Goal: Transaction & Acquisition: Purchase product/service

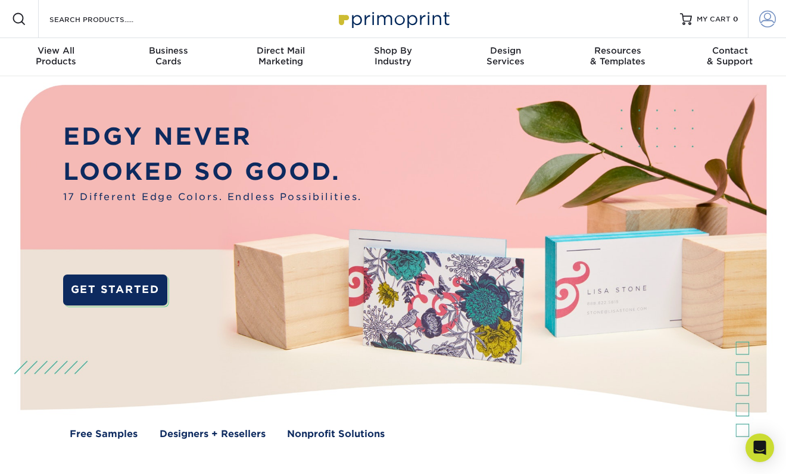
click at [764, 21] on span at bounding box center [767, 19] width 17 height 17
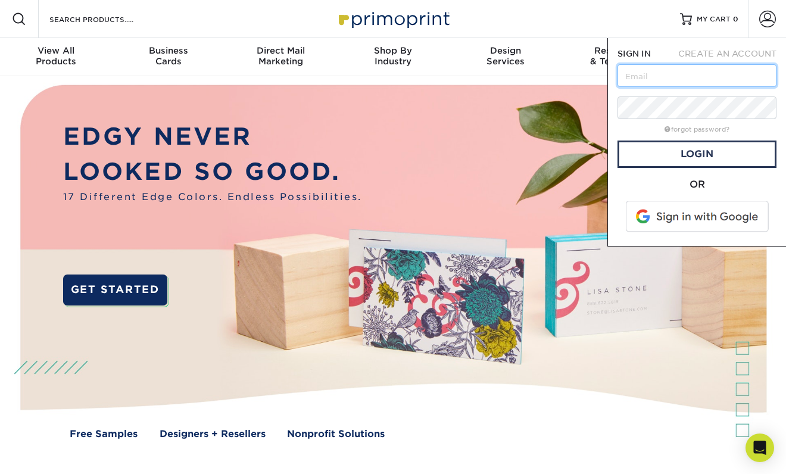
type input "[EMAIL_ADDRESS][DOMAIN_NAME]"
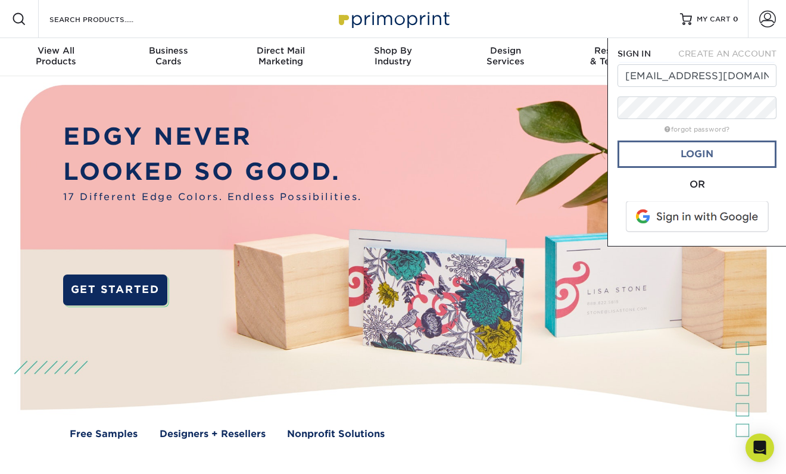
click at [673, 162] on link "Login" at bounding box center [696, 153] width 159 height 27
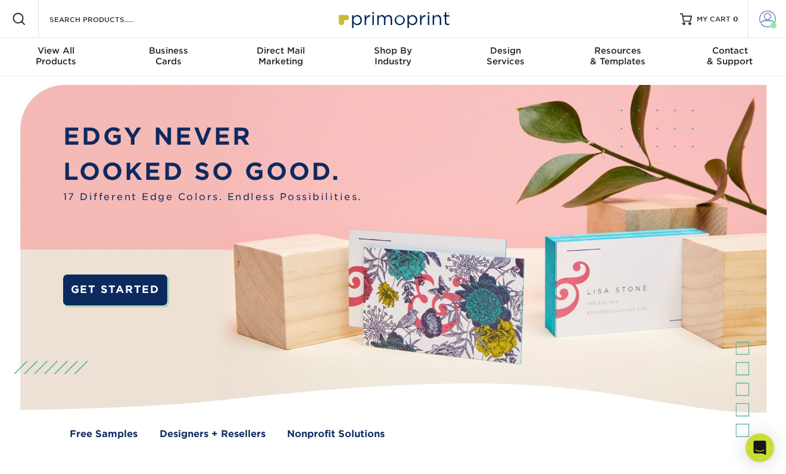
click at [771, 21] on span at bounding box center [767, 19] width 17 height 17
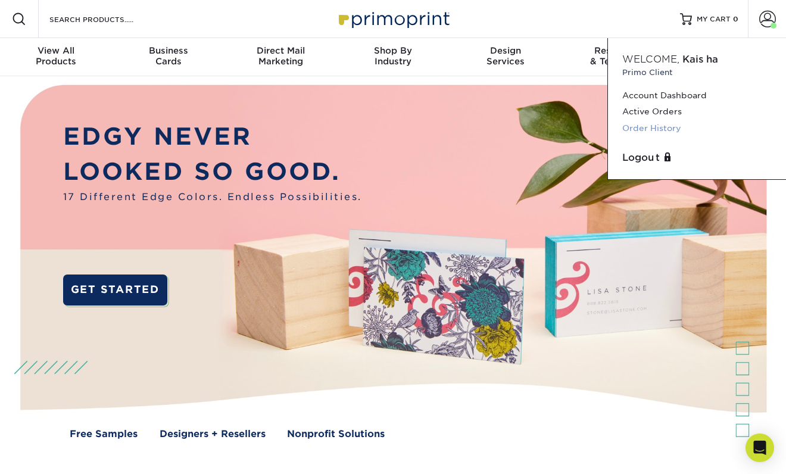
click at [647, 126] on link "Order History" at bounding box center [696, 128] width 149 height 16
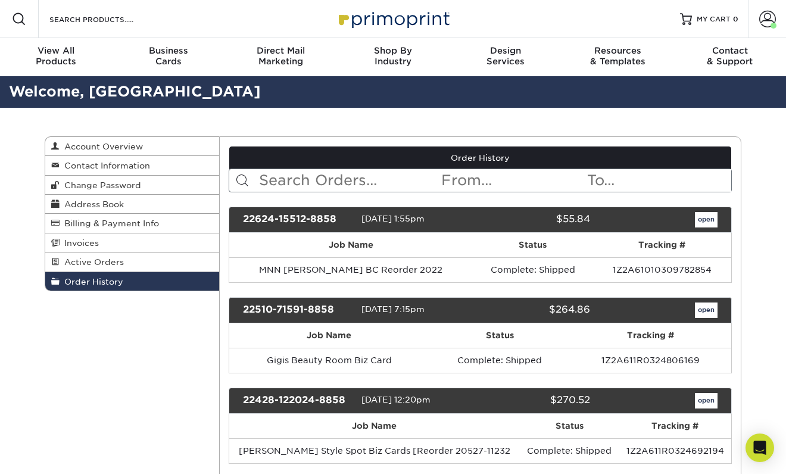
click at [364, 179] on input "text" at bounding box center [349, 180] width 183 height 23
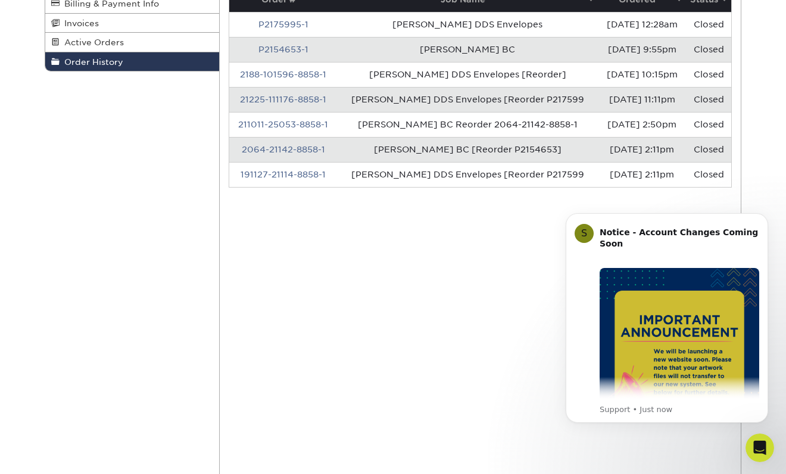
scroll to position [221, 0]
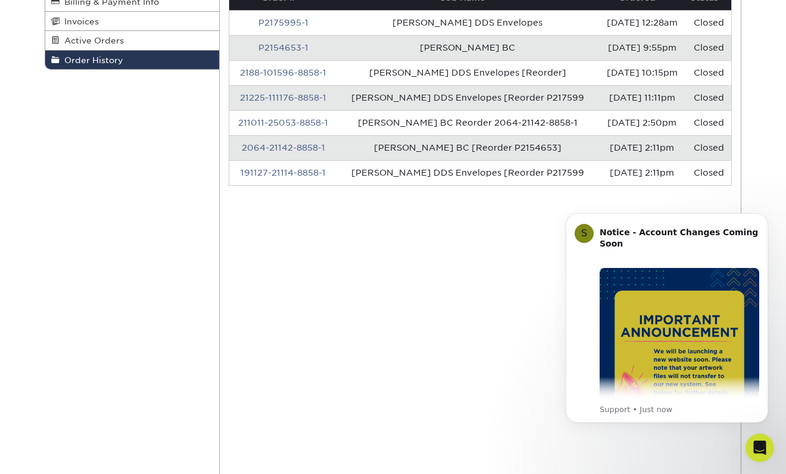
type input "esp"
click at [492, 44] on td "[PERSON_NAME] BC" at bounding box center [467, 47] width 261 height 25
click at [280, 46] on link "P2154653-1" at bounding box center [283, 48] width 50 height 10
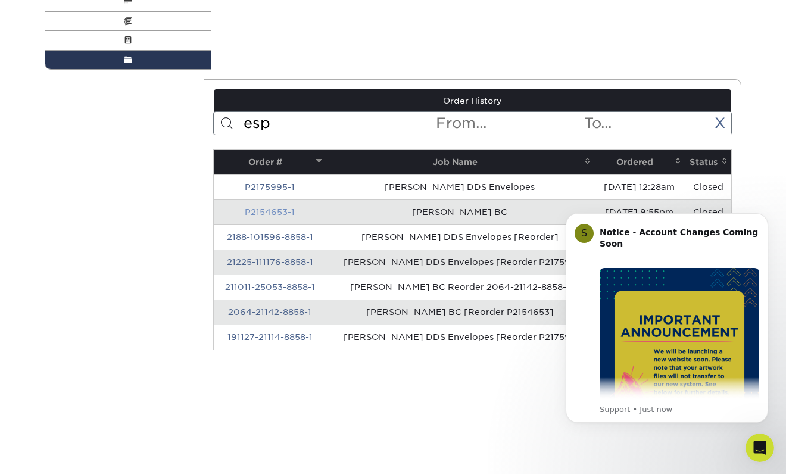
scroll to position [0, 0]
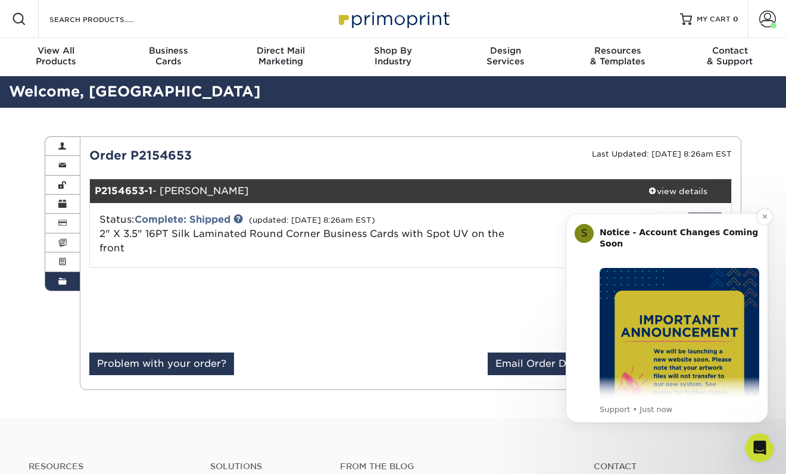
click at [679, 297] on img "Message content" at bounding box center [679, 348] width 160 height 160
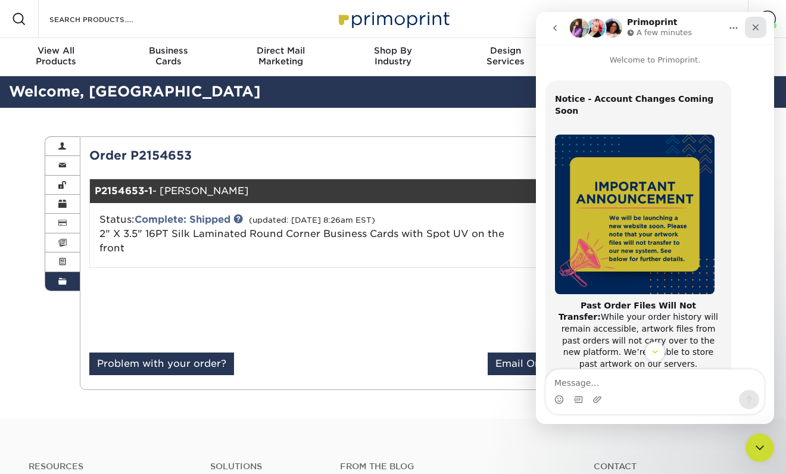
click at [755, 27] on icon "Close" at bounding box center [755, 27] width 7 height 7
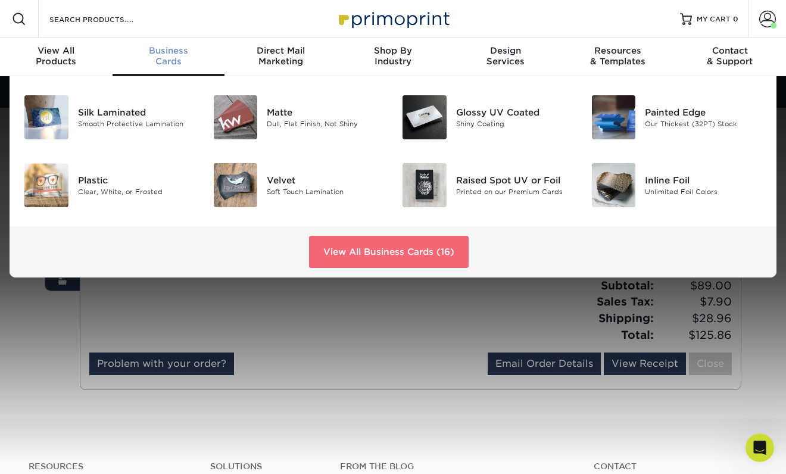
click at [355, 251] on link "View All Business Cards (16)" at bounding box center [389, 252] width 160 height 32
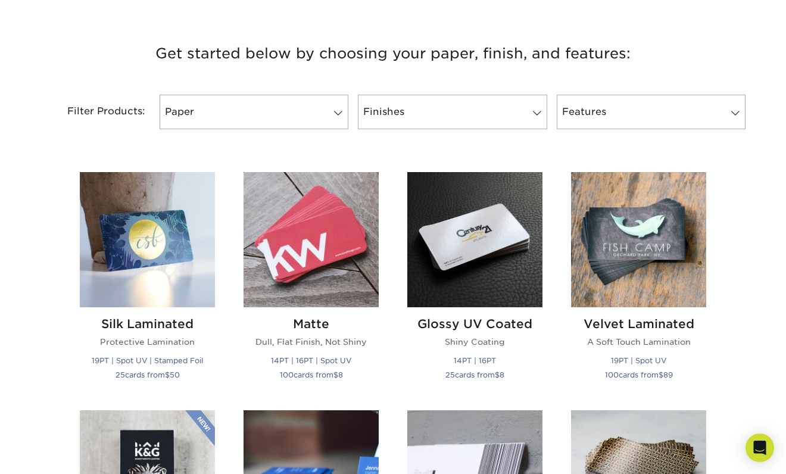
scroll to position [402, 0]
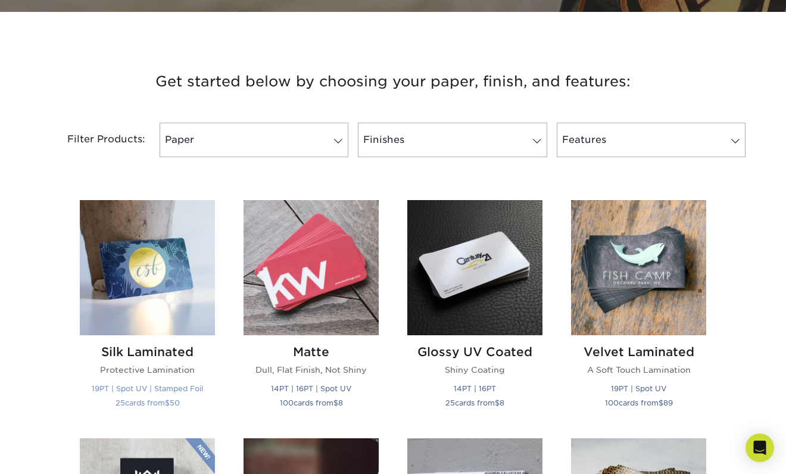
click at [107, 267] on img at bounding box center [147, 267] width 135 height 135
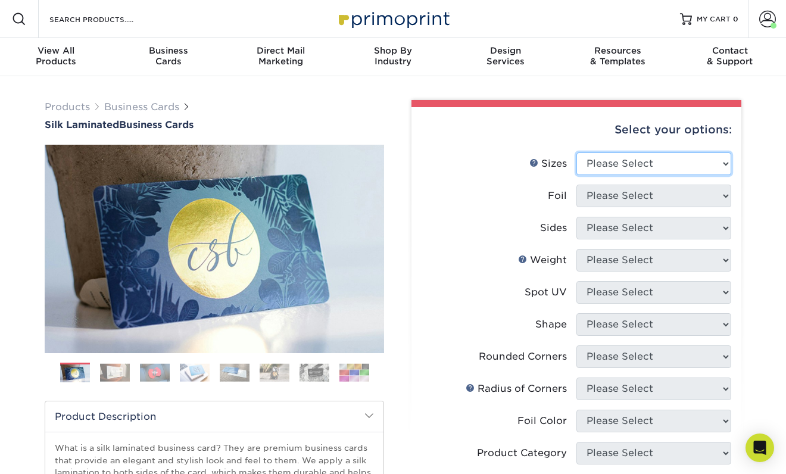
select select "2.00x3.50"
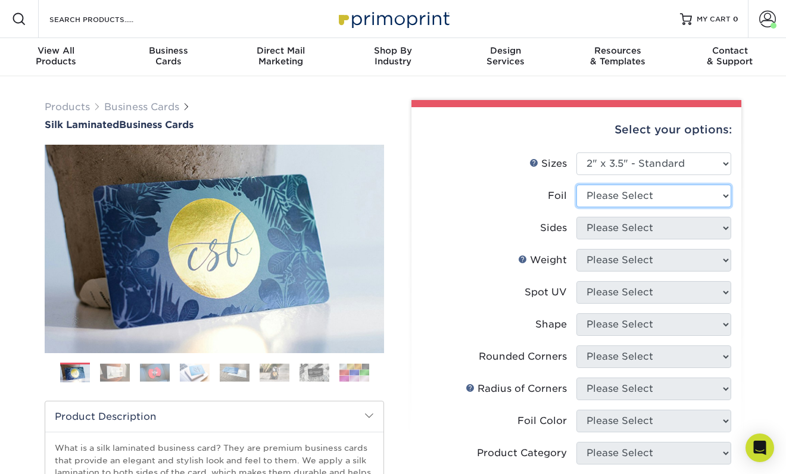
select select "0"
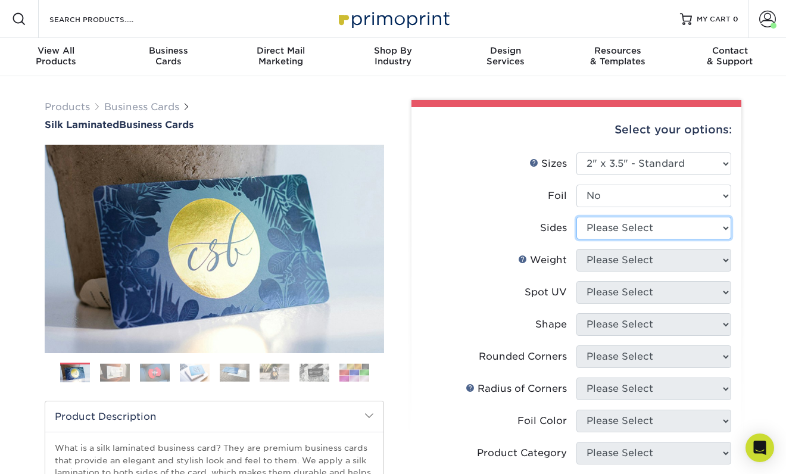
select select "13abbda7-1d64-4f25-8bb2-c179b224825d"
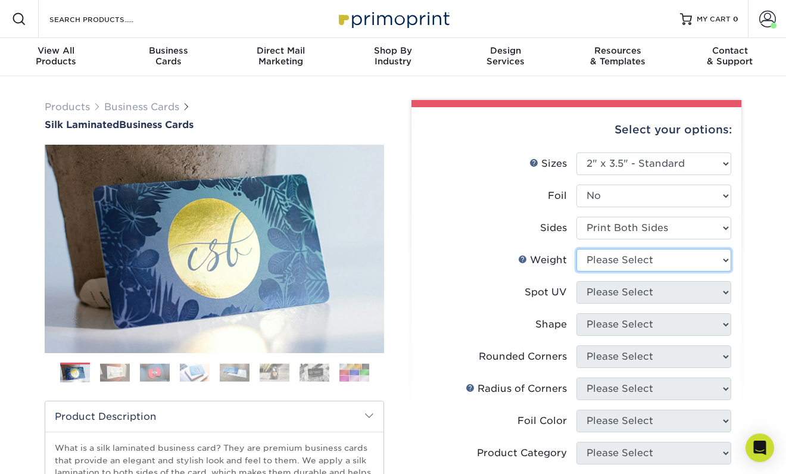
select select "16PT"
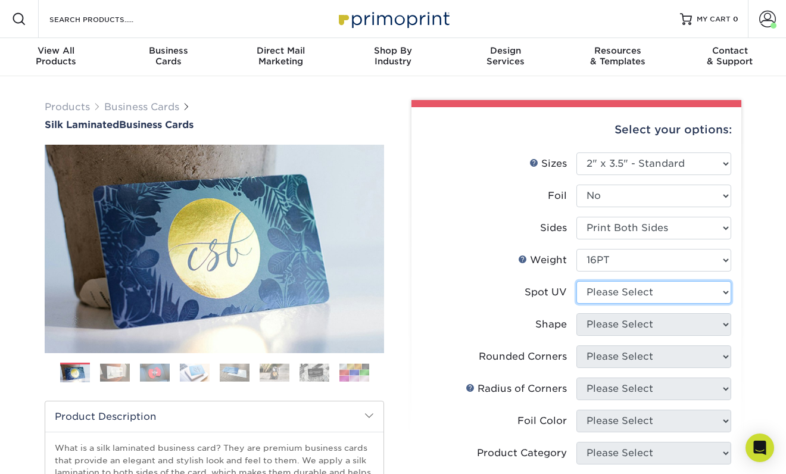
select select "1"
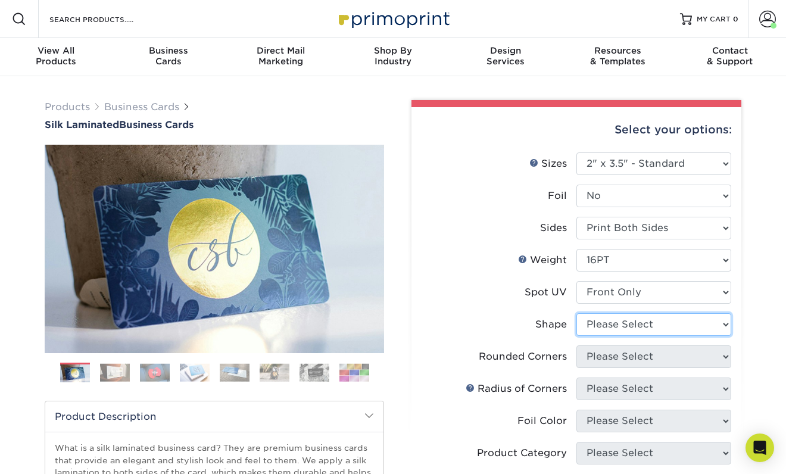
select select "standard"
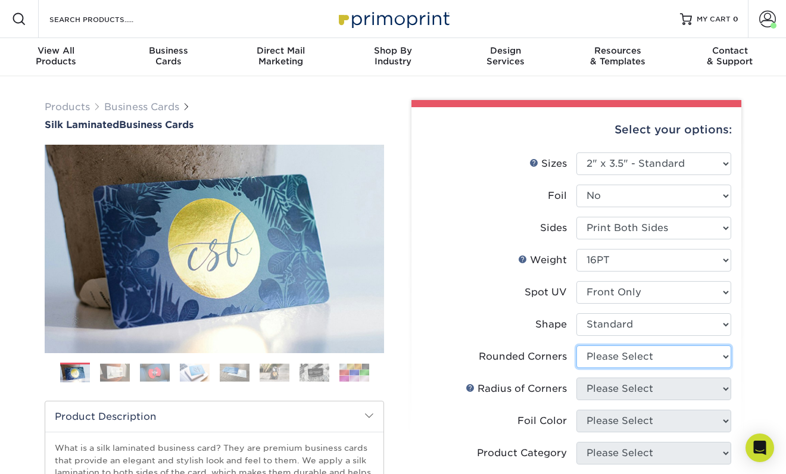
select select "7672df9e-0e0a-464d-8e1f-920c575e4da3"
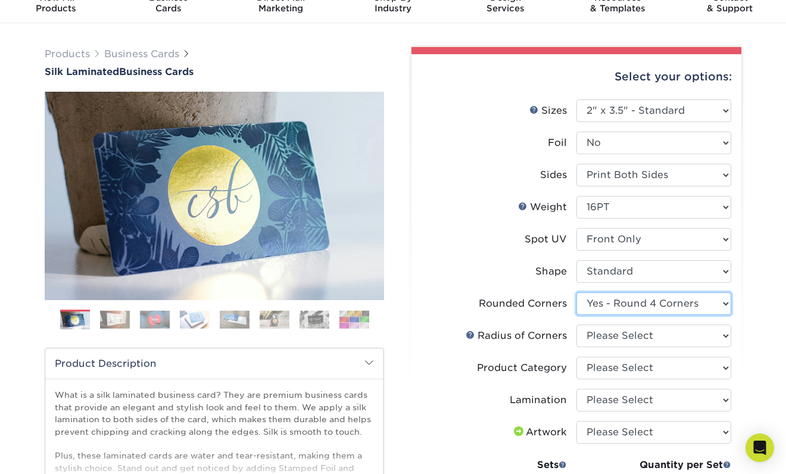
scroll to position [65, 0]
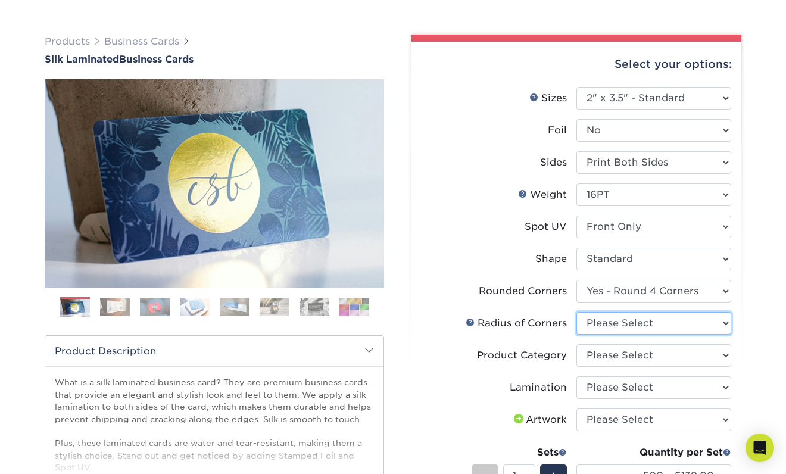
select select "479fbfe7-6a0c-4895-8c9a-81739b7486c9"
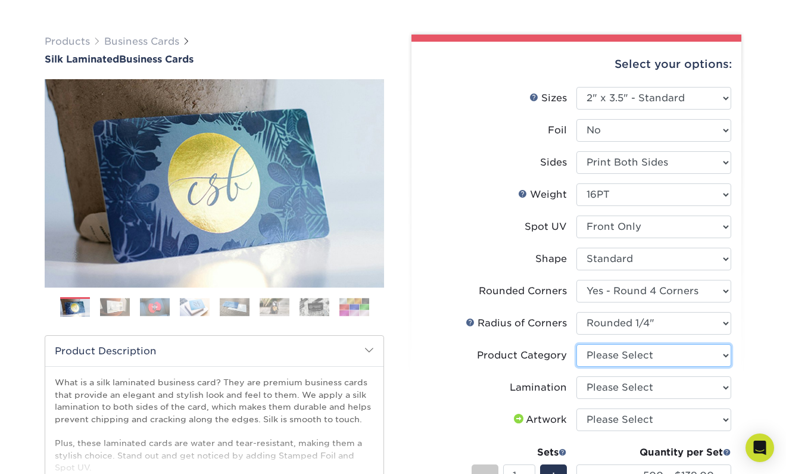
select select "3b5148f1-0588-4f88-a218-97bcfdce65c1"
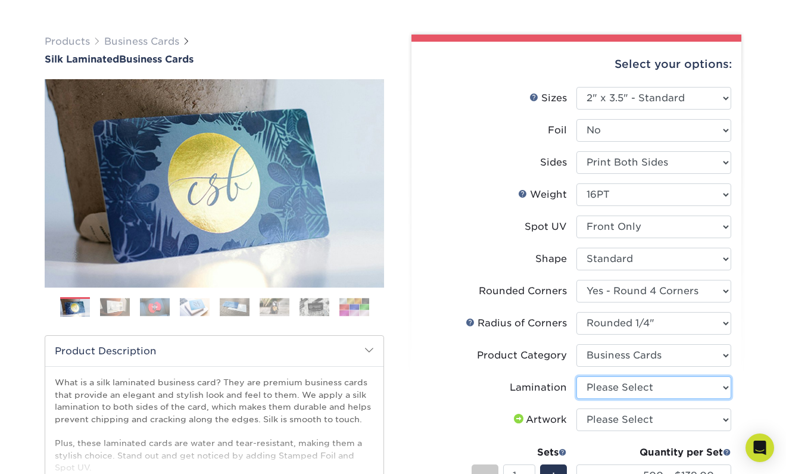
select select "ccacb42f-45f7-42d3-bbd3-7c8421cf37f0"
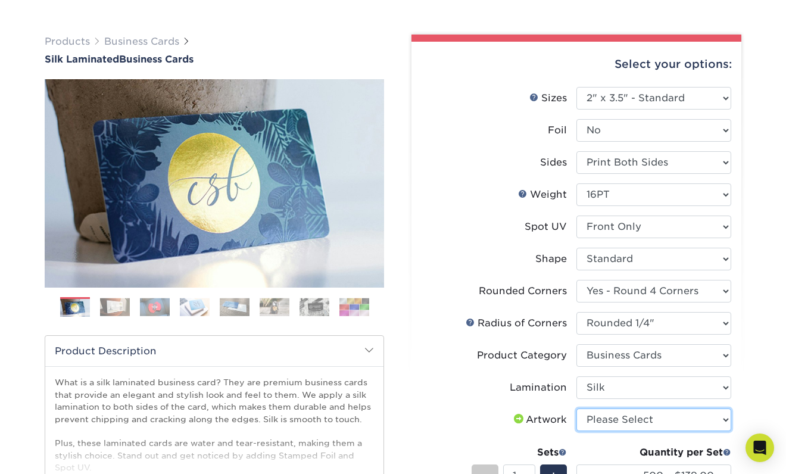
select select "upload"
click at [528, 428] on label "Artwork" at bounding box center [498, 419] width 155 height 23
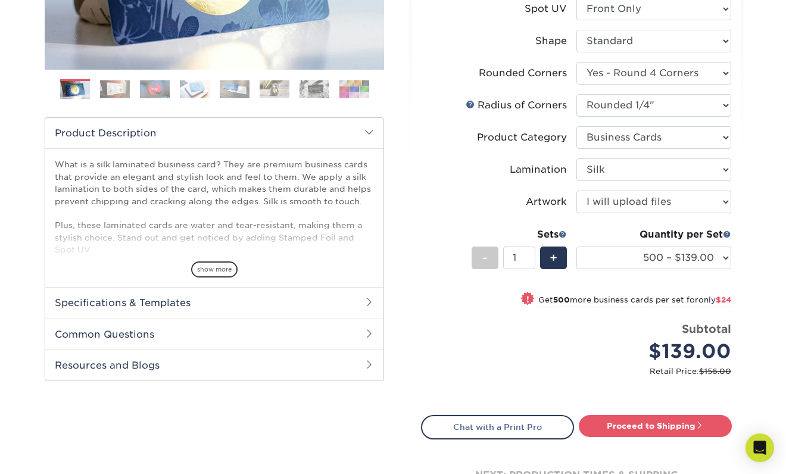
scroll to position [285, 0]
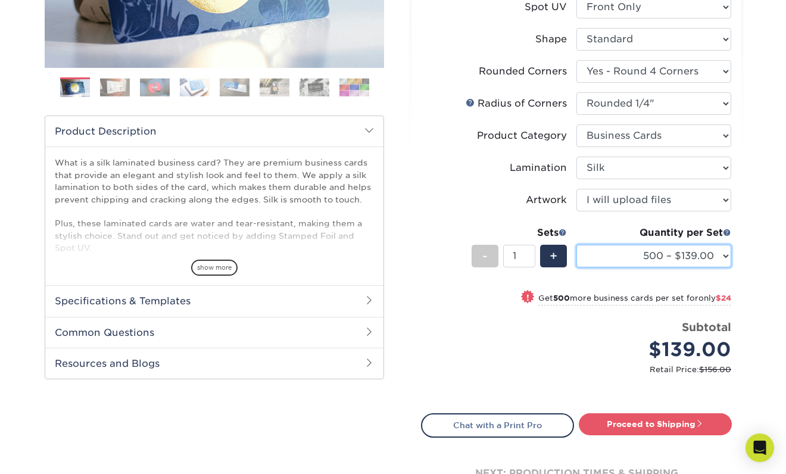
select select "1000 – $163.00"
